Goal: Task Accomplishment & Management: Complete application form

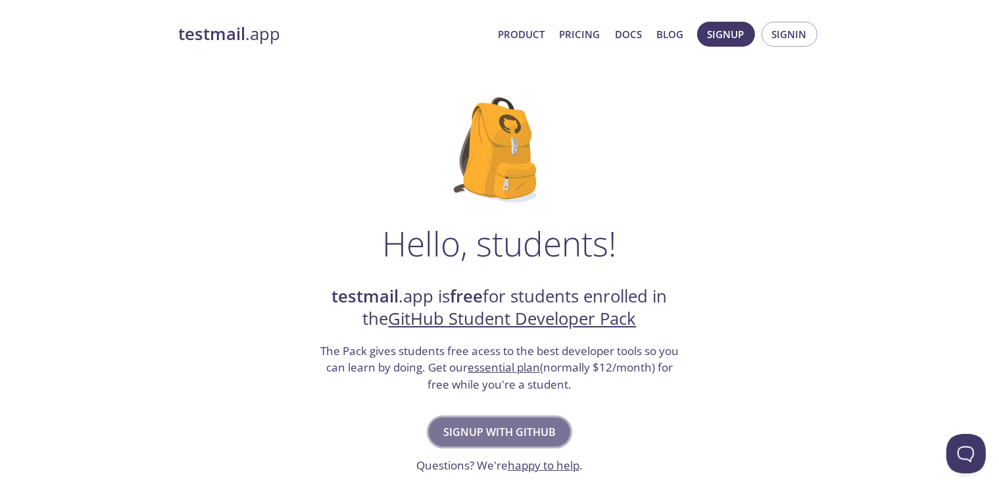
click at [474, 429] on span "Signup with GitHub" at bounding box center [499, 432] width 112 height 18
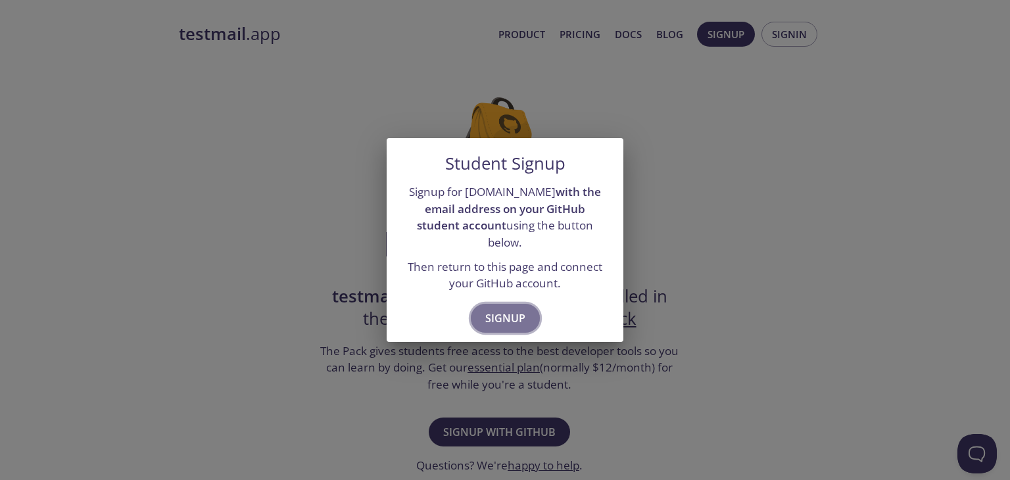
click at [513, 309] on span "Signup" at bounding box center [505, 318] width 40 height 18
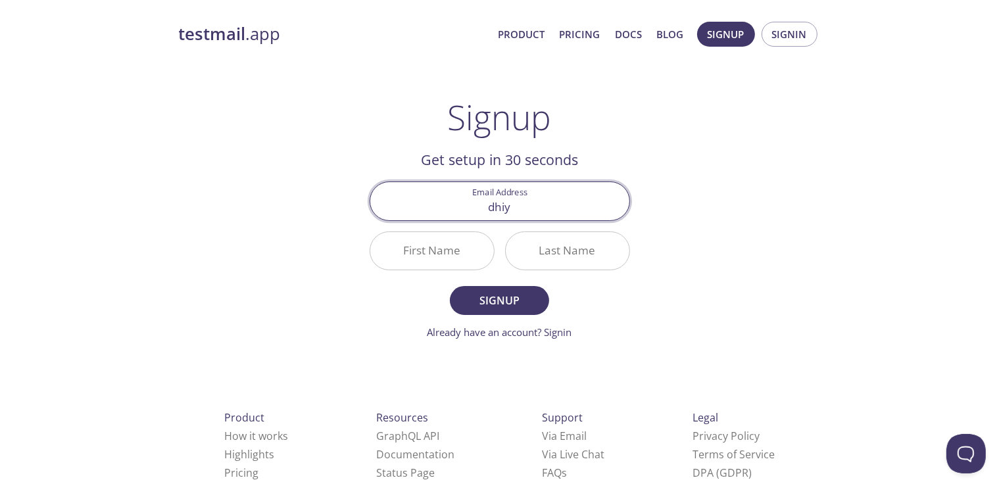
type input "[EMAIL_ADDRESS][DOMAIN_NAME]"
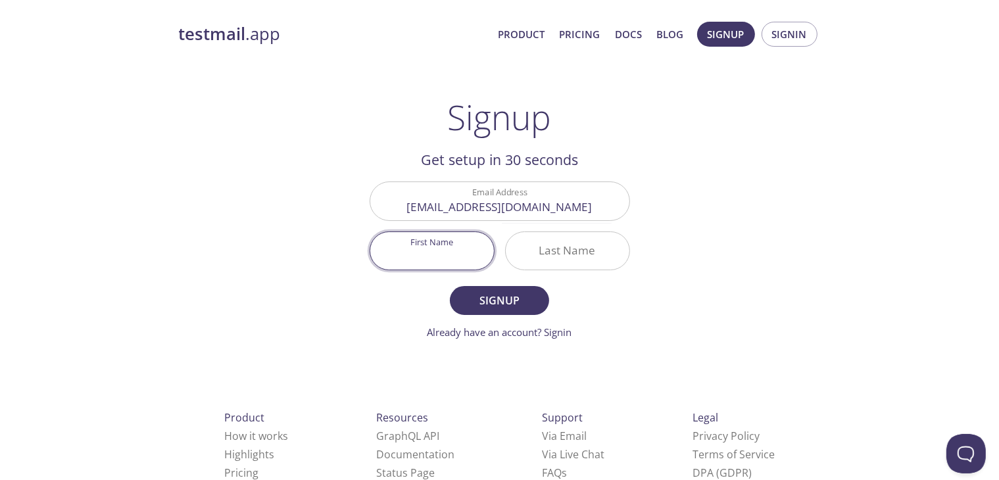
click at [437, 252] on input "First Name" at bounding box center [432, 250] width 124 height 37
type input "[PERSON_NAME]"
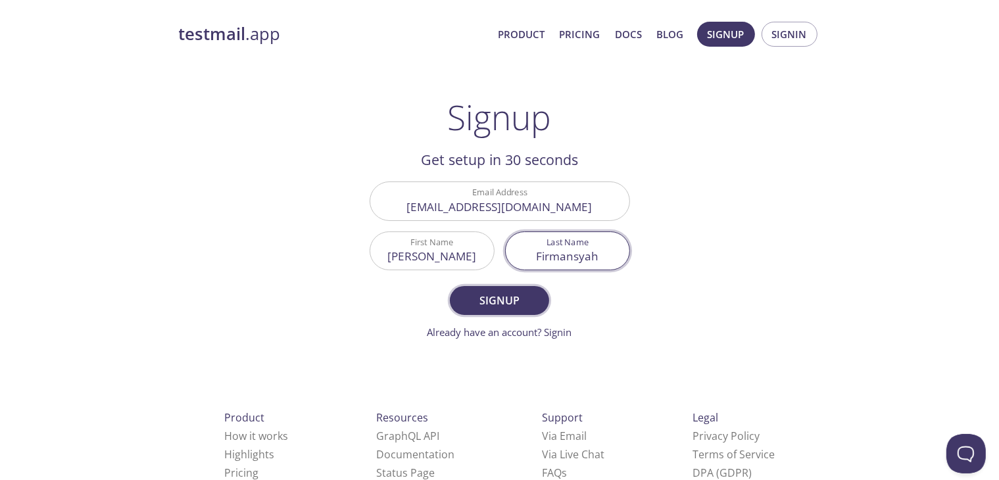
type input "Firmansyah"
click at [487, 293] on span "Signup" at bounding box center [499, 300] width 70 height 18
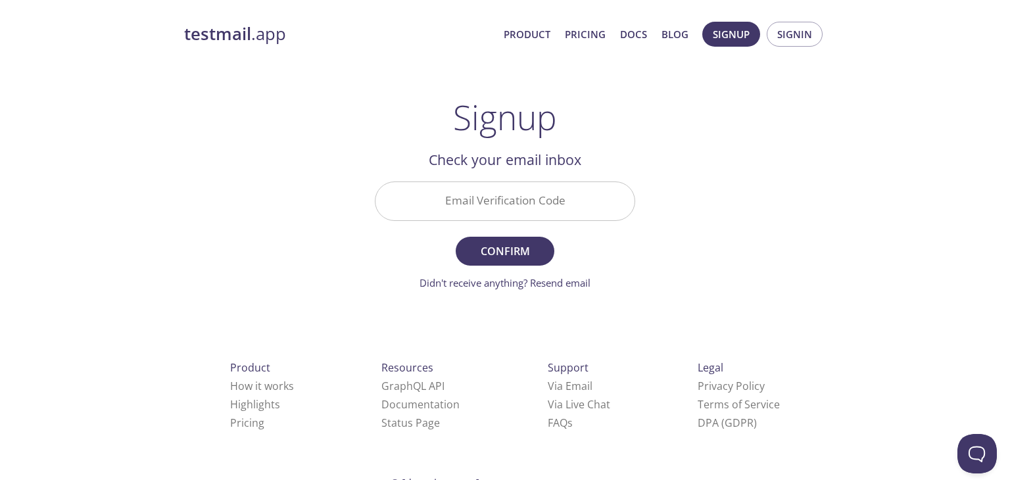
click at [477, 197] on input "Email Verification Code" at bounding box center [505, 200] width 259 height 37
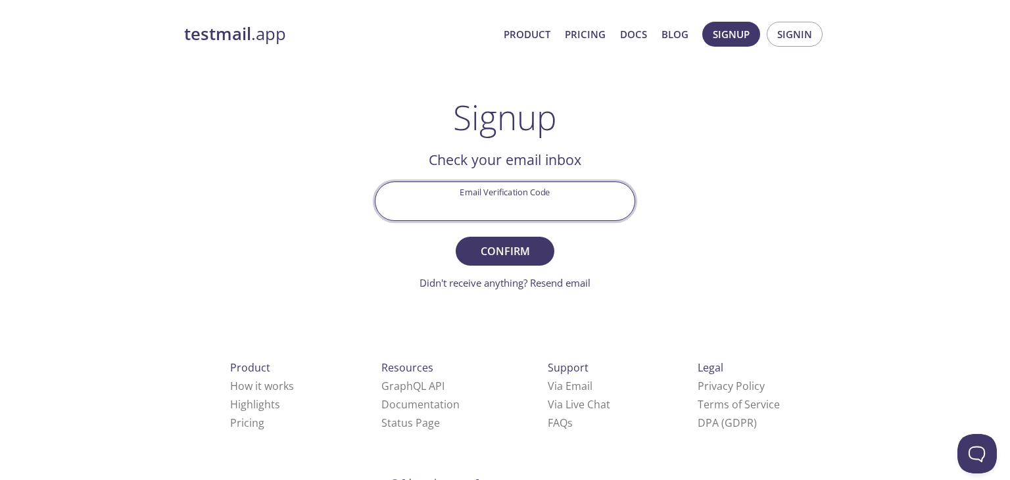
paste input "XWTB7TH"
type input "XWTB7TH"
click at [500, 249] on span "Confirm" at bounding box center [505, 251] width 70 height 18
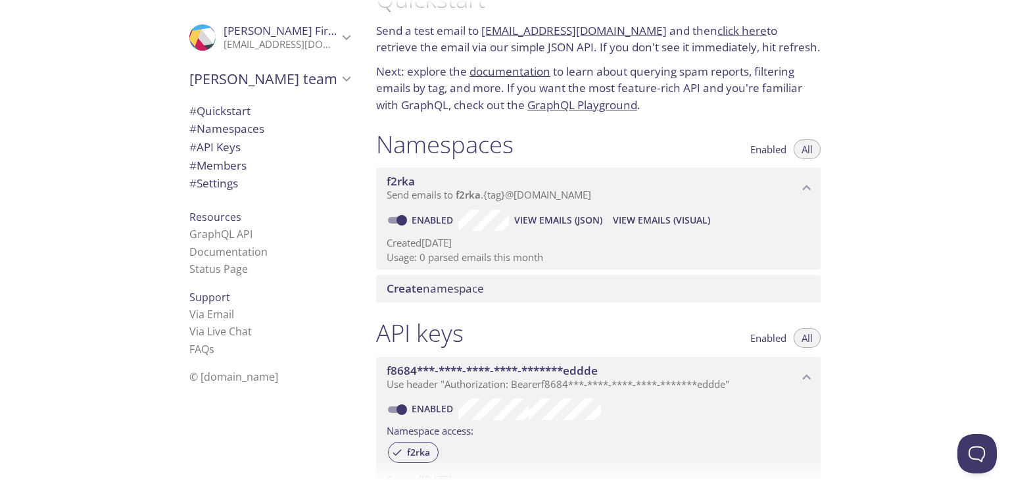
scroll to position [36, 0]
